Goal: Information Seeking & Learning: Learn about a topic

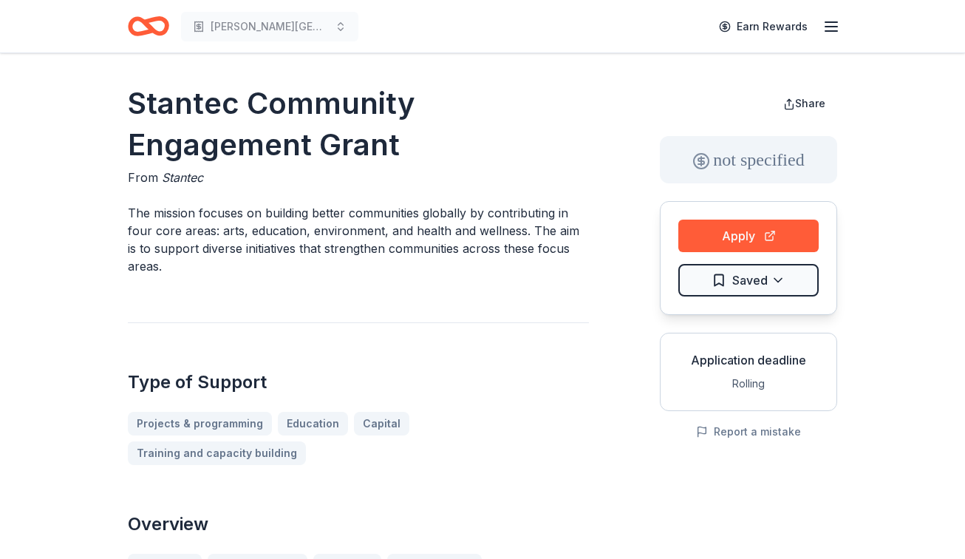
click at [762, 275] on html "[PERSON_NAME] Preparatory School Earn Rewards Stantec Community Engagement Gran…" at bounding box center [482, 279] width 965 height 559
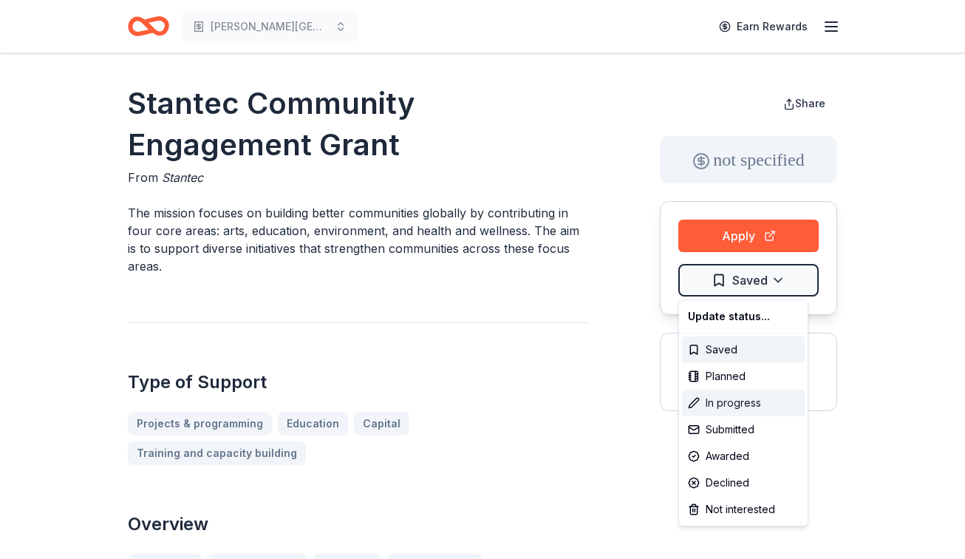
click at [741, 392] on div "In progress" at bounding box center [743, 402] width 123 height 27
click at [282, 197] on html "Alex Sanger Preparatory School Earn Rewards Stantec Community Engagement Grant …" at bounding box center [482, 279] width 965 height 559
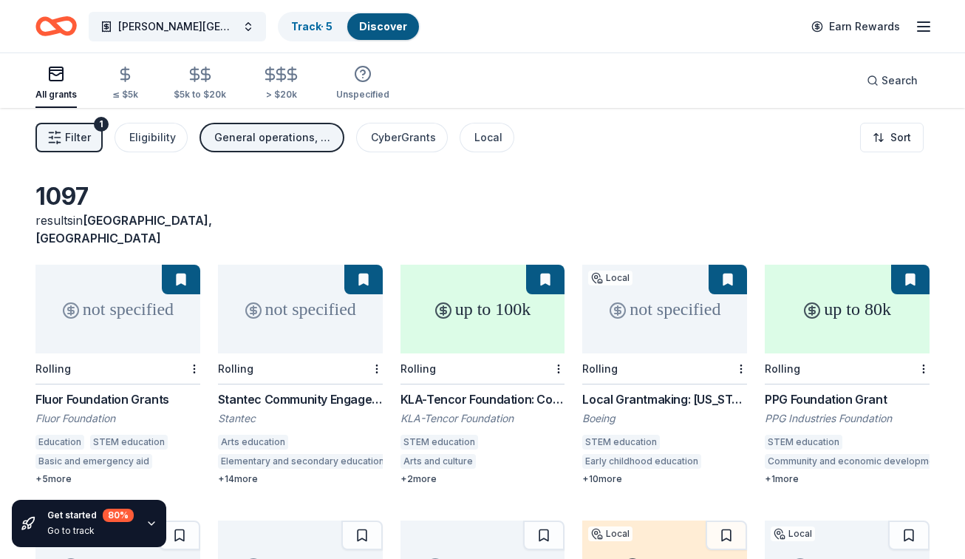
click at [290, 390] on div "Stantec Community Engagement Grant" at bounding box center [300, 399] width 165 height 18
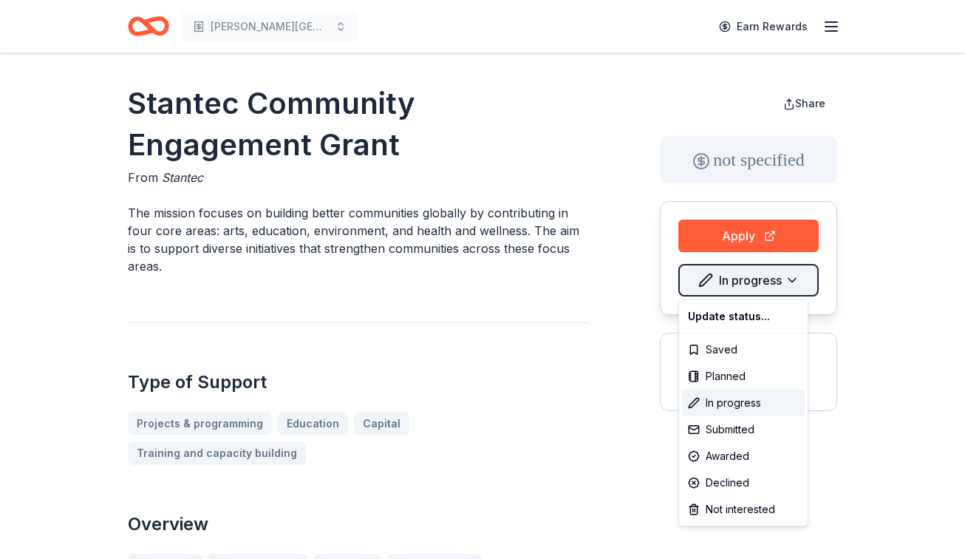
click at [779, 281] on html "Alex Sanger Preparatory School Earn Rewards Stantec Community Engagement Grant …" at bounding box center [482, 279] width 965 height 559
click at [711, 346] on div "Saved" at bounding box center [743, 349] width 123 height 27
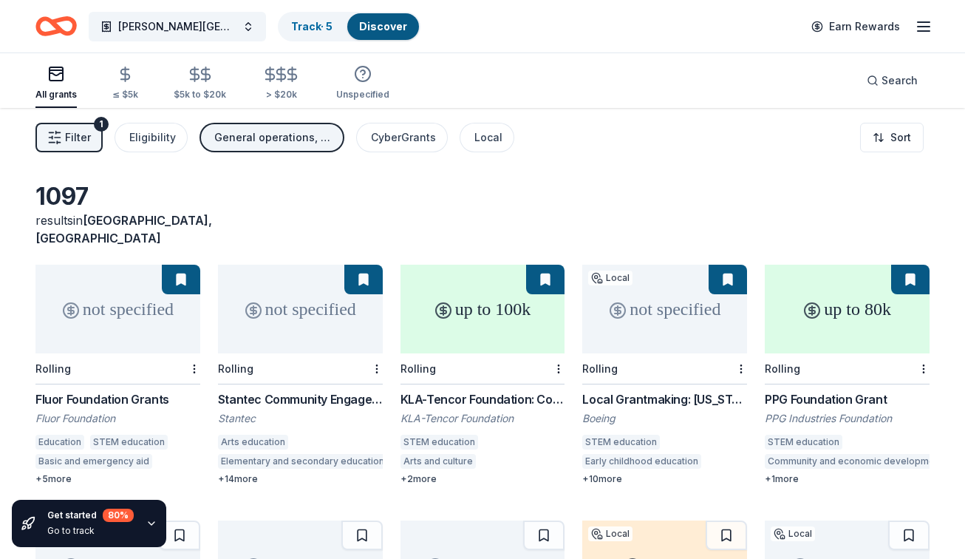
click at [923, 29] on icon "button" at bounding box center [924, 27] width 18 height 18
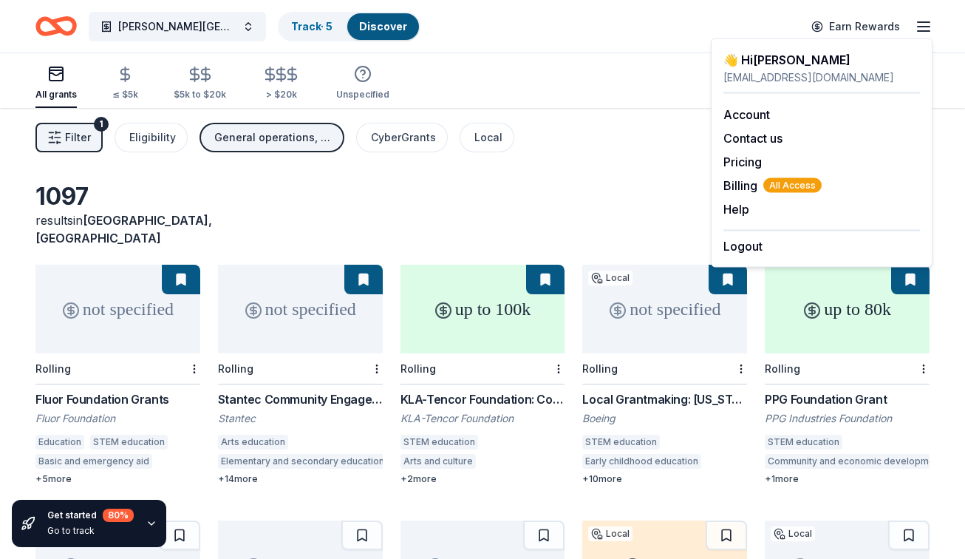
click at [504, 200] on div "1097 results in [GEOGRAPHIC_DATA], [GEOGRAPHIC_DATA]" at bounding box center [482, 214] width 894 height 65
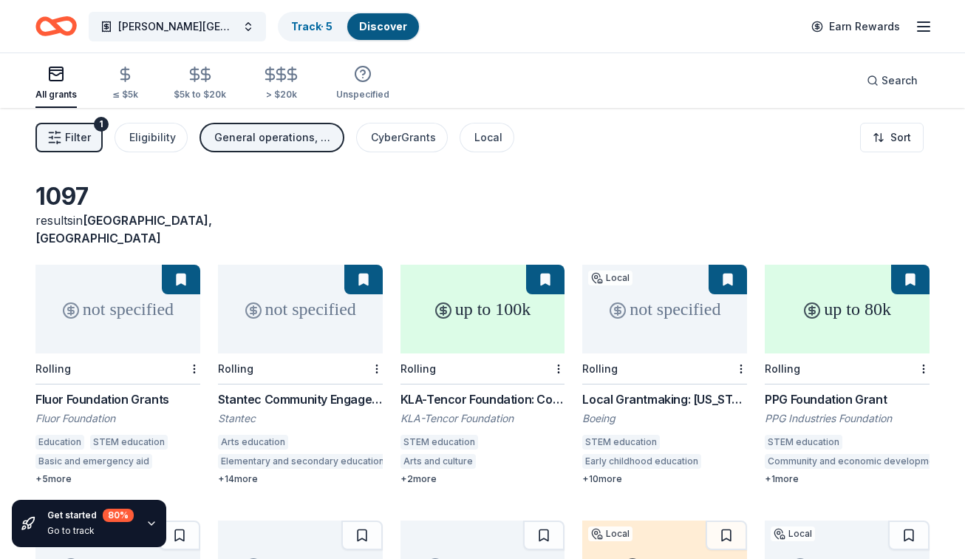
click at [480, 390] on div "KLA-Tencor Foundation: Community Investment Fund" at bounding box center [482, 399] width 165 height 18
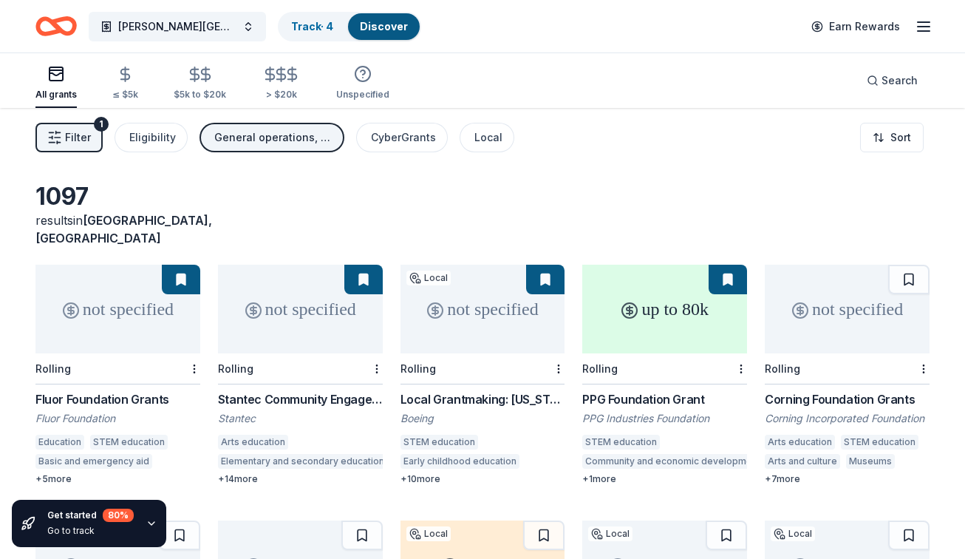
click at [243, 125] on button "General operations, Projects & programming, Capital, Education, Conference, Oth…" at bounding box center [271, 138] width 145 height 30
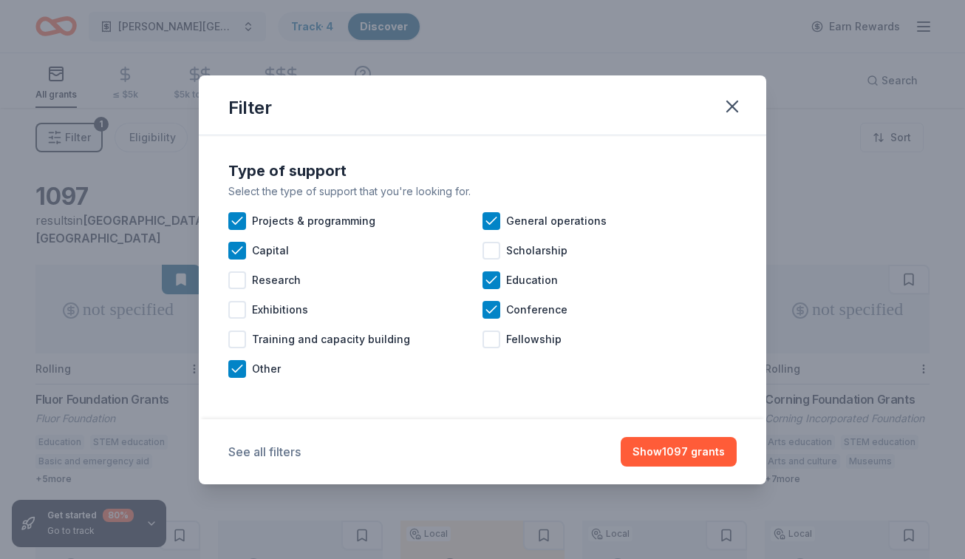
click at [250, 453] on button "See all filters" at bounding box center [264, 452] width 72 height 18
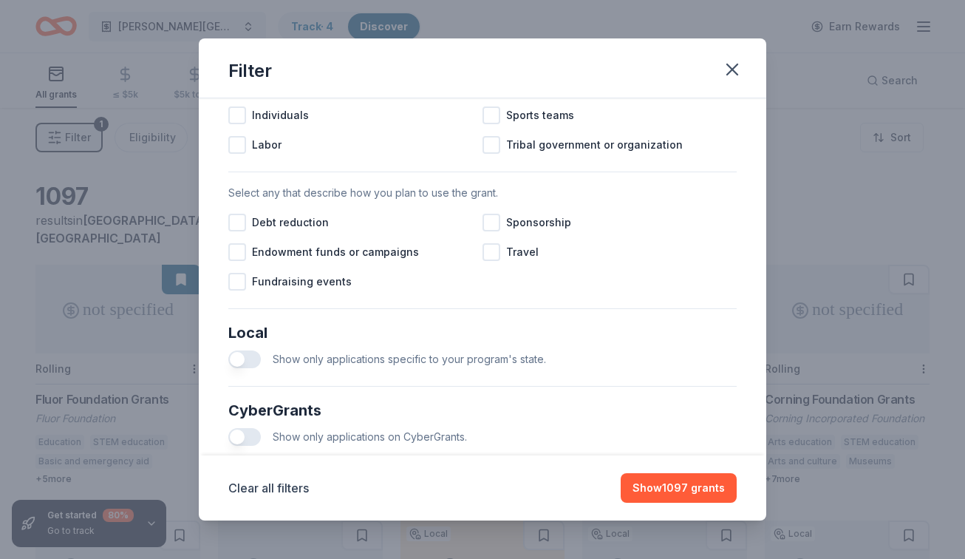
scroll to position [628, 0]
click at [253, 346] on div "Show only applications specific to your program's state." at bounding box center [482, 361] width 508 height 30
click at [253, 366] on button "button" at bounding box center [244, 361] width 33 height 18
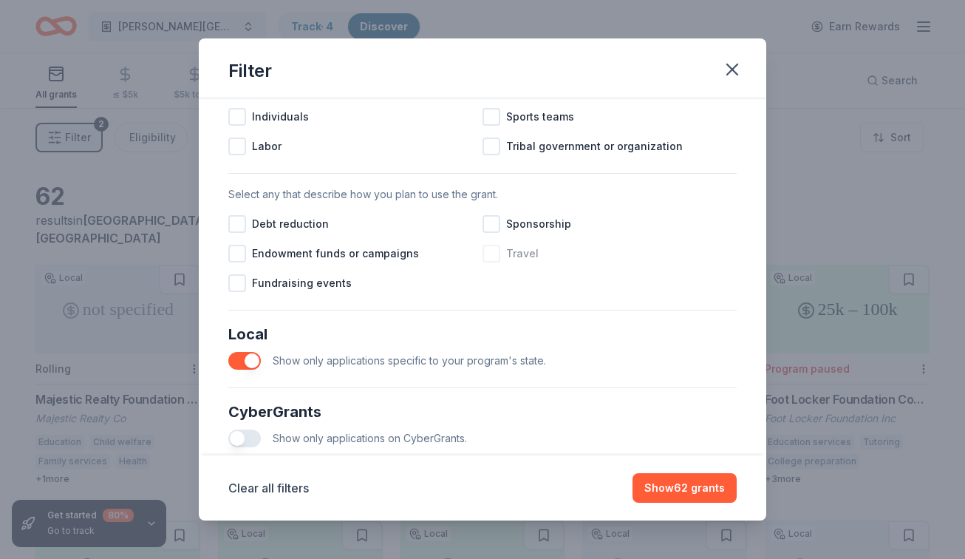
click at [491, 257] on div at bounding box center [491, 254] width 18 height 18
click at [696, 492] on button "Show 59 grants" at bounding box center [684, 488] width 104 height 30
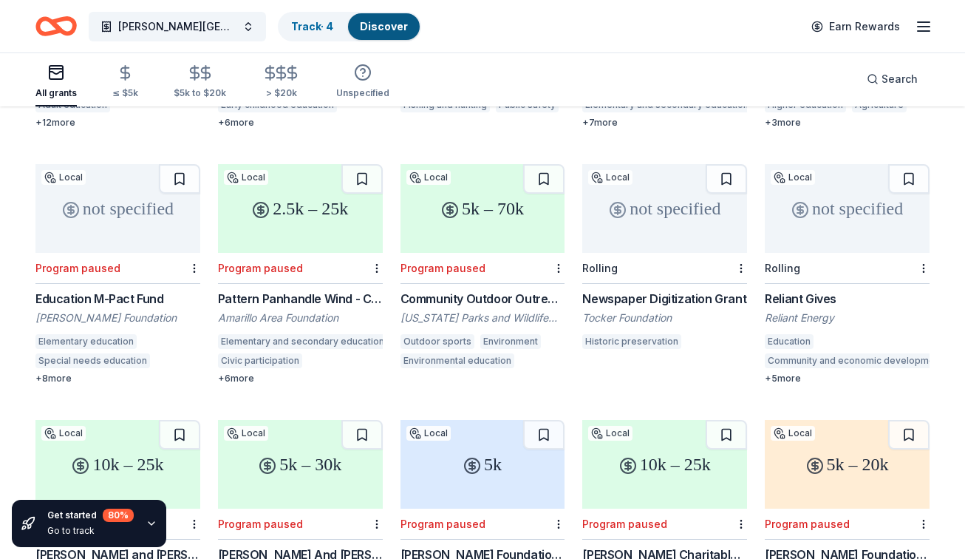
scroll to position [1527, 0]
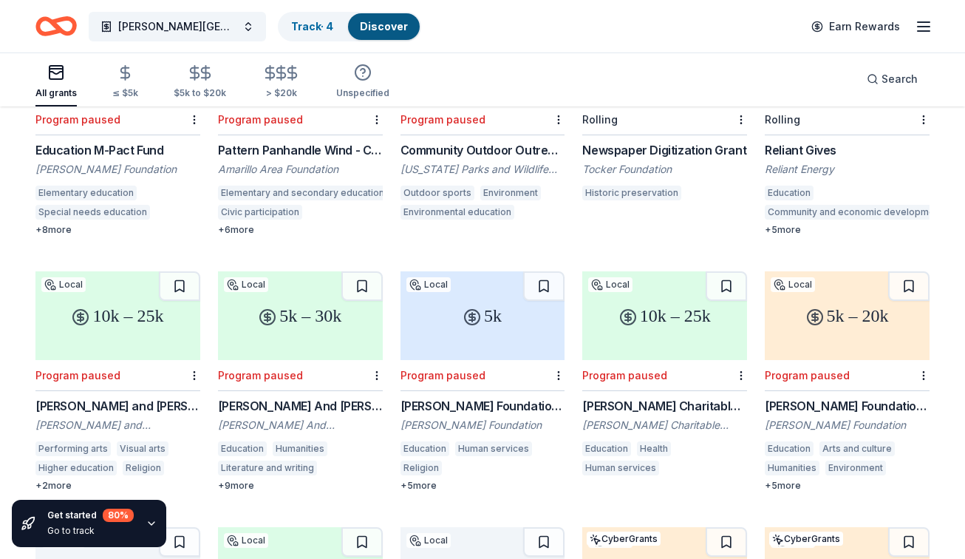
click at [807, 141] on div "Reliant Gives" at bounding box center [847, 150] width 165 height 18
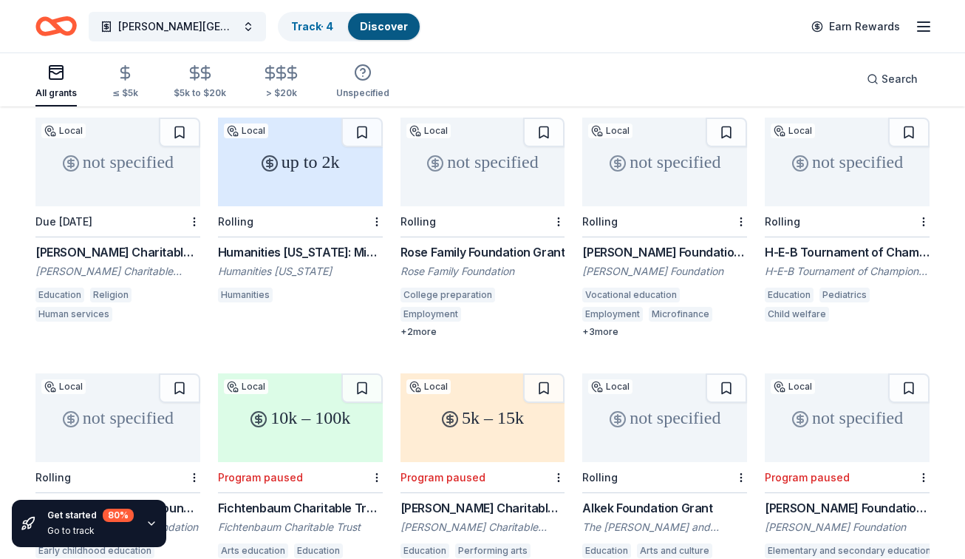
scroll to position [0, 0]
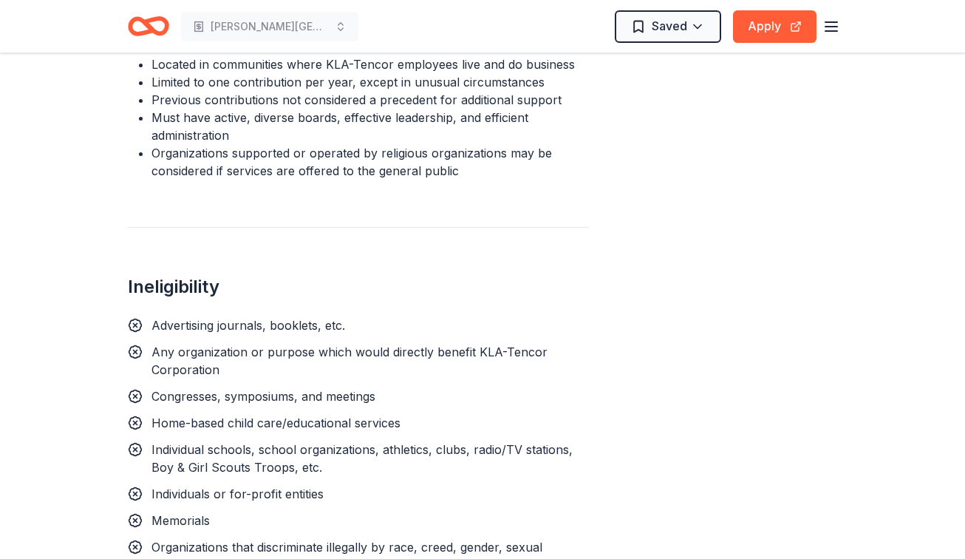
scroll to position [1262, 0]
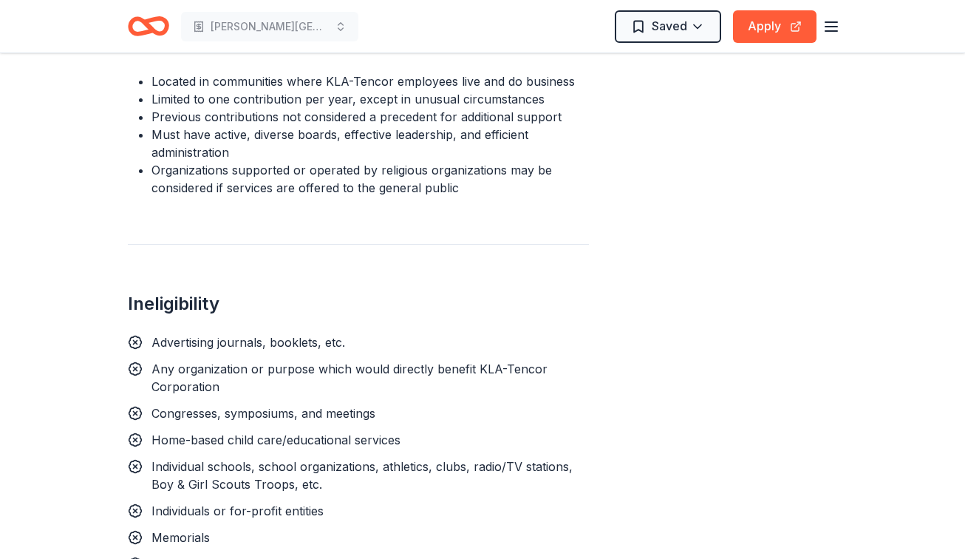
drag, startPoint x: 185, startPoint y: 278, endPoint x: 305, endPoint y: 290, distance: 120.3
click at [305, 459] on span "Individual schools, school organizations, athletics, clubs, radio/TV stations, …" at bounding box center [361, 475] width 421 height 33
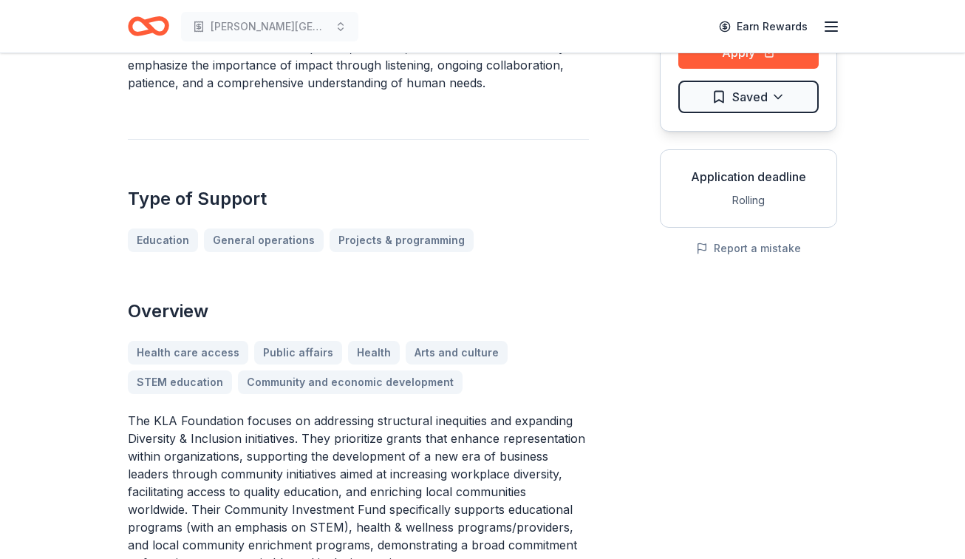
scroll to position [0, 0]
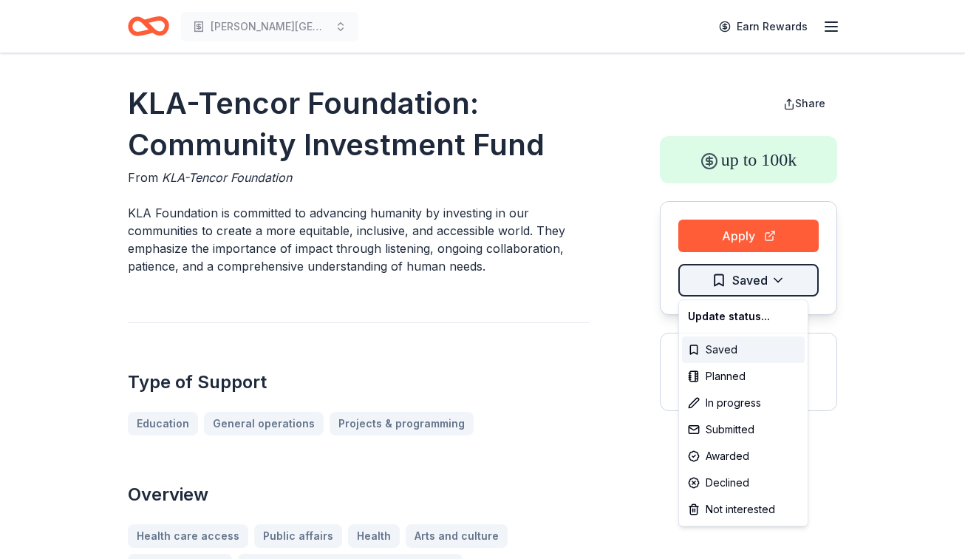
click at [776, 273] on html "Alex Sanger Preparatory School Earn Rewards KLA-Tencor Foundation: Community In…" at bounding box center [482, 279] width 965 height 559
click at [735, 509] on div "Not interested" at bounding box center [743, 509] width 123 height 27
click at [576, 383] on html "Alex Sanger Preparatory School Earn Rewards KLA-Tencor Foundation: Community In…" at bounding box center [482, 279] width 965 height 559
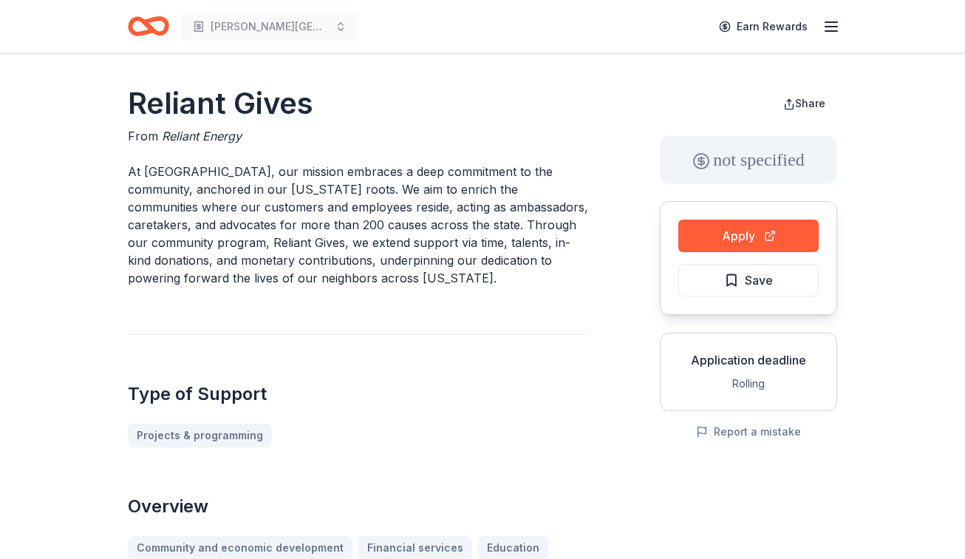
scroll to position [275, 0]
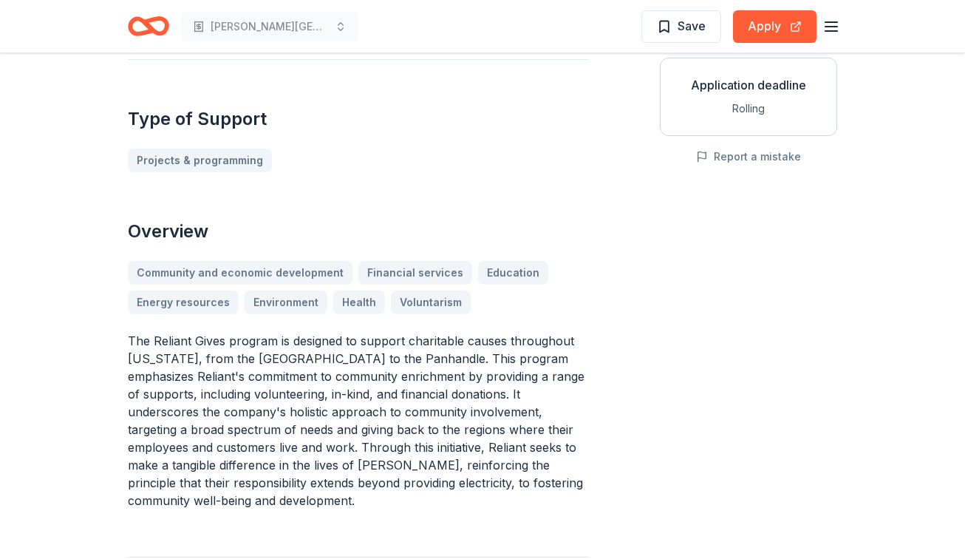
drag, startPoint x: 198, startPoint y: 350, endPoint x: 346, endPoint y: 432, distance: 169.6
click at [346, 432] on p "The Reliant Gives program is designed to support charitable causes throughout […" at bounding box center [358, 420] width 461 height 177
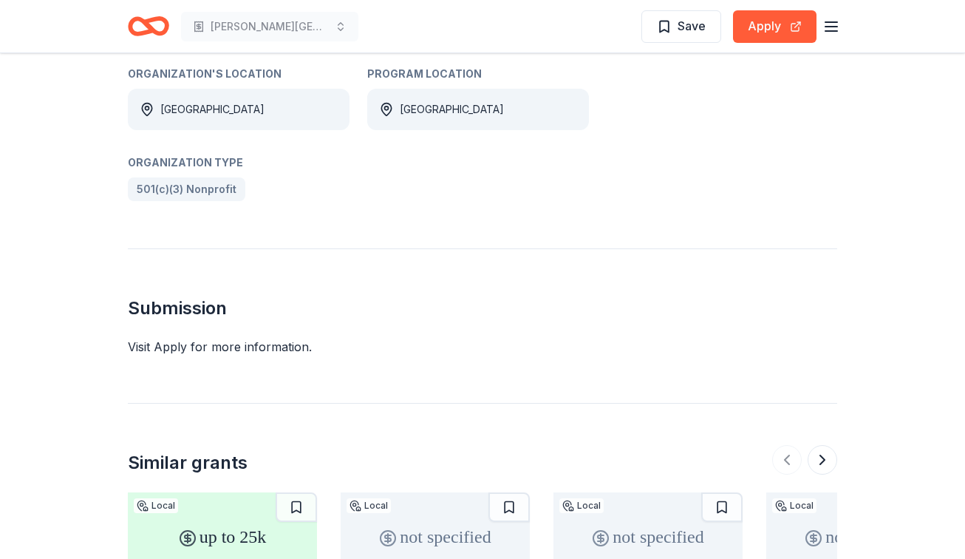
scroll to position [0, 0]
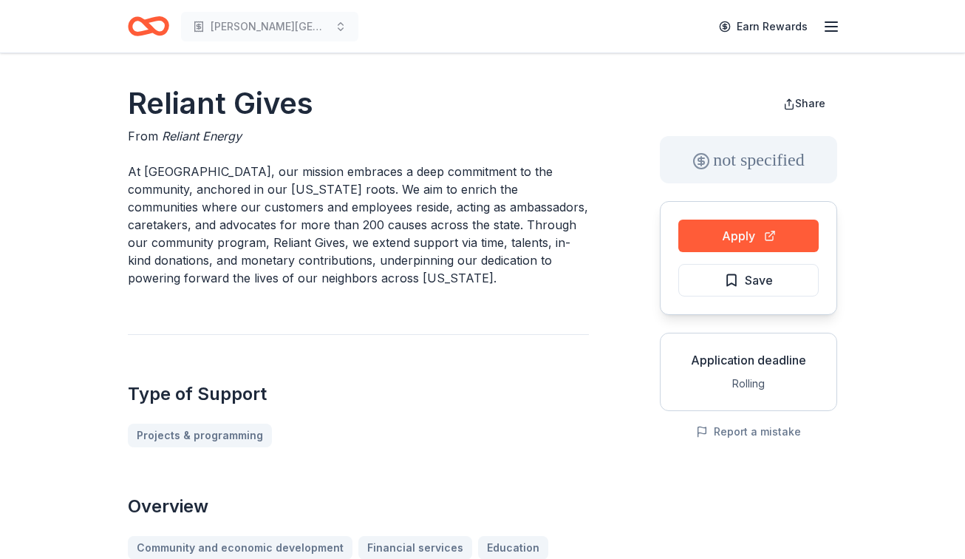
drag, startPoint x: 314, startPoint y: 103, endPoint x: 134, endPoint y: 103, distance: 180.3
click at [772, 246] on button "Apply" at bounding box center [748, 235] width 140 height 33
